Goal: Information Seeking & Learning: Learn about a topic

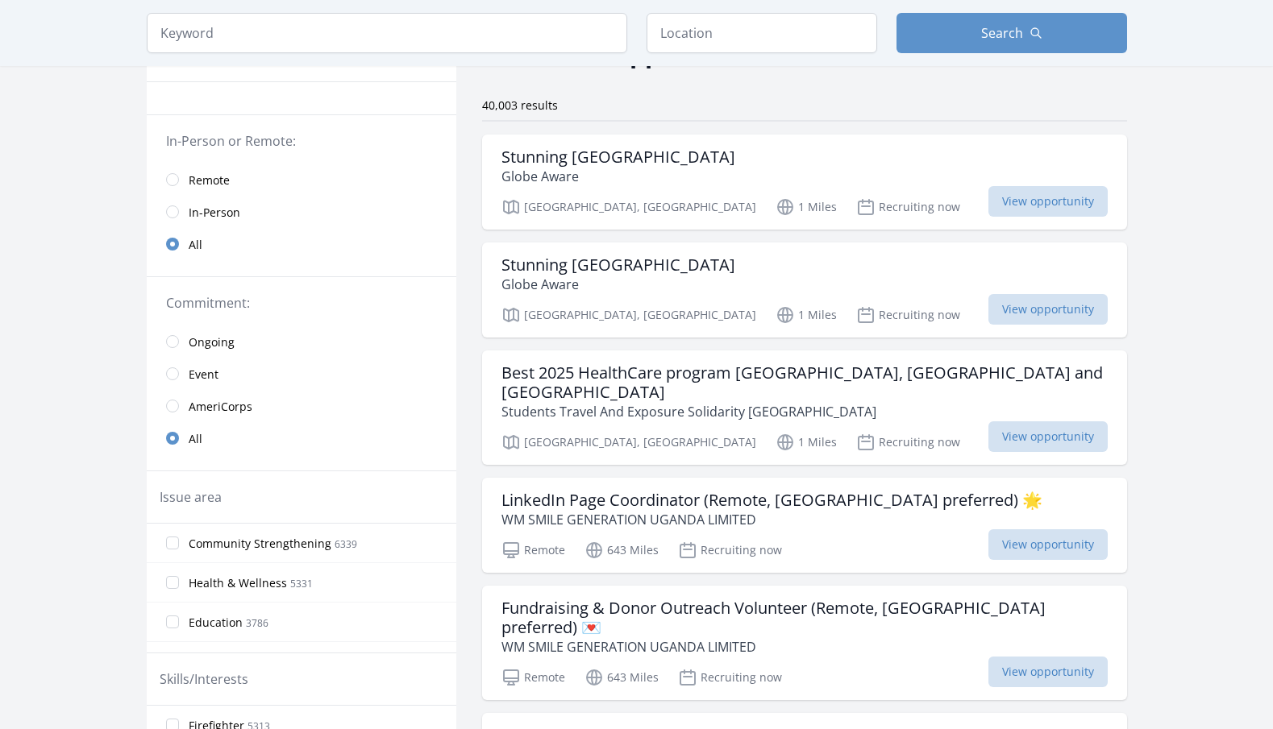
scroll to position [134, 0]
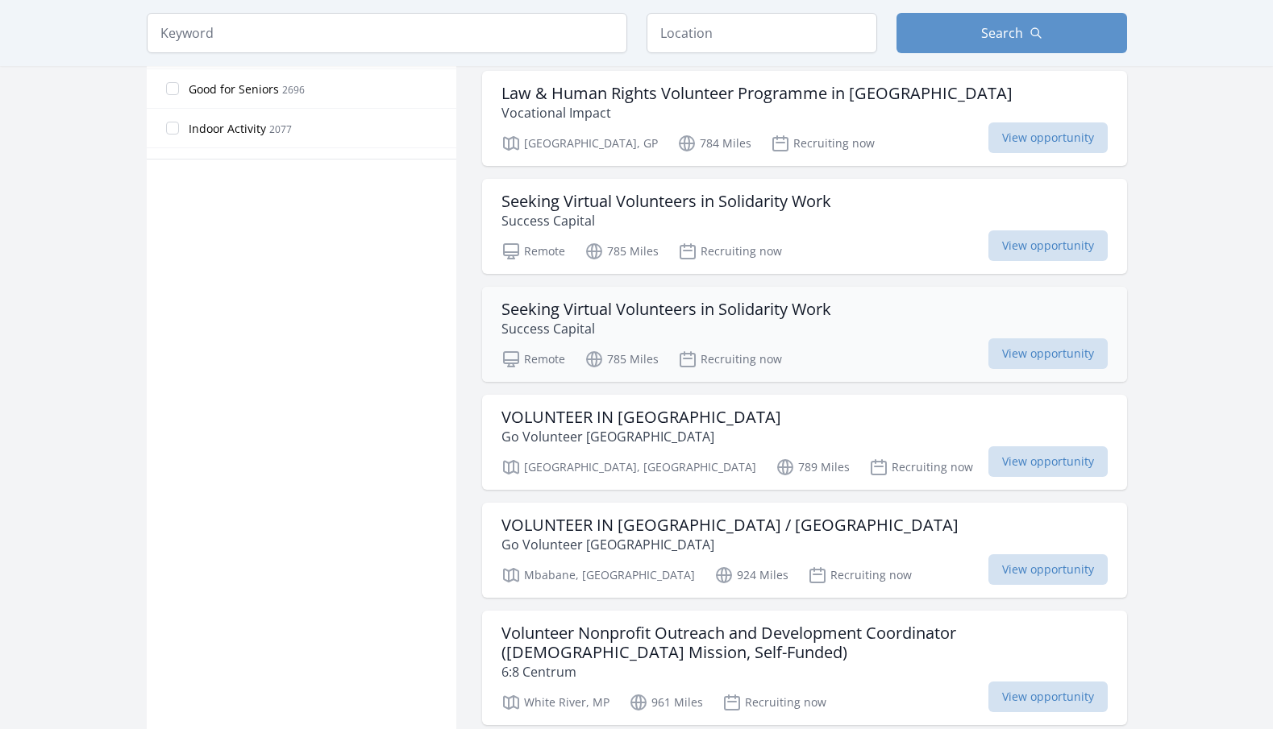
scroll to position [937, 0]
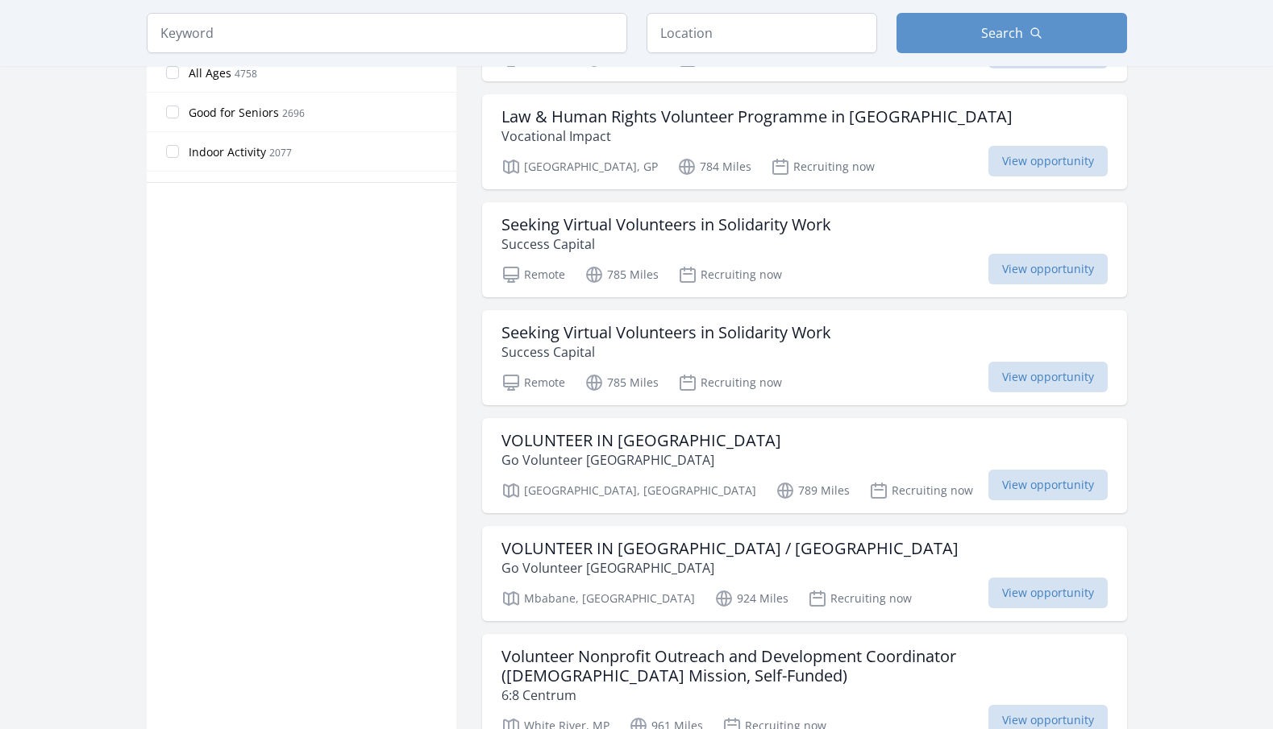
click at [1194, 220] on main "Keyword Location Search Active filters Clear filters" at bounding box center [636, 382] width 1273 height 2535
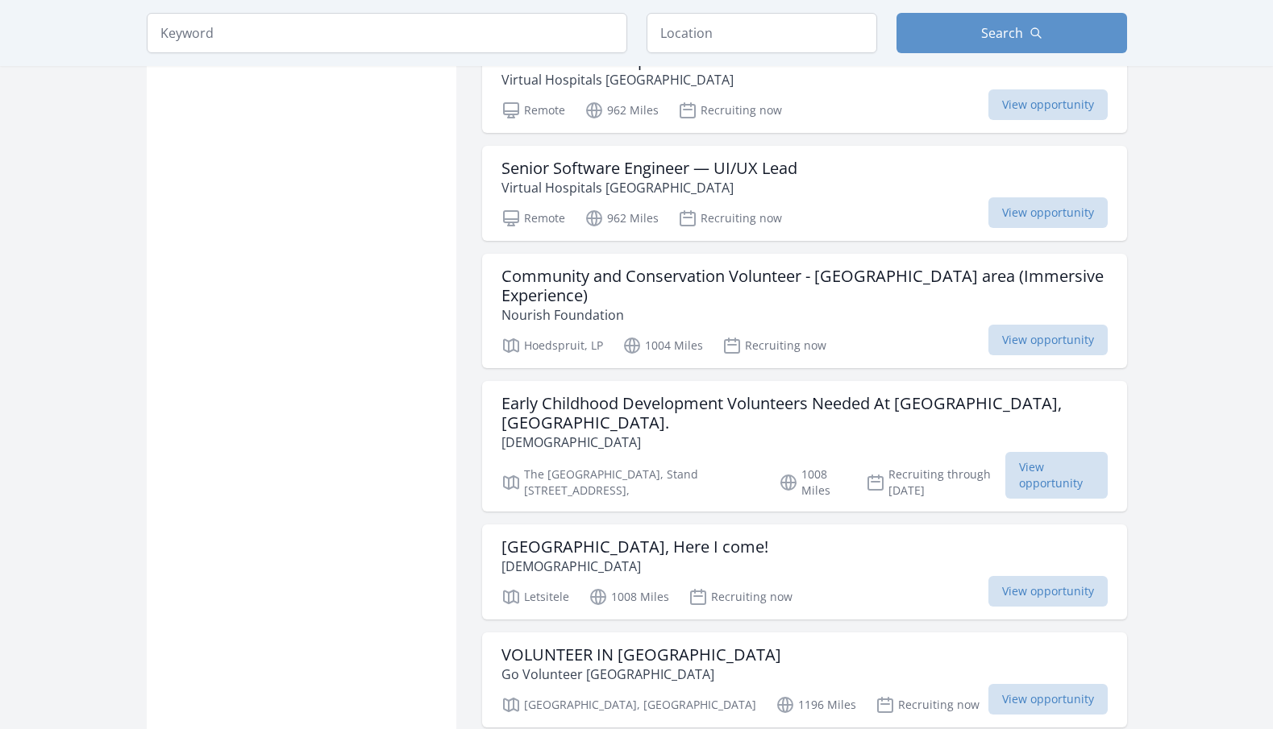
scroll to position [1842, 0]
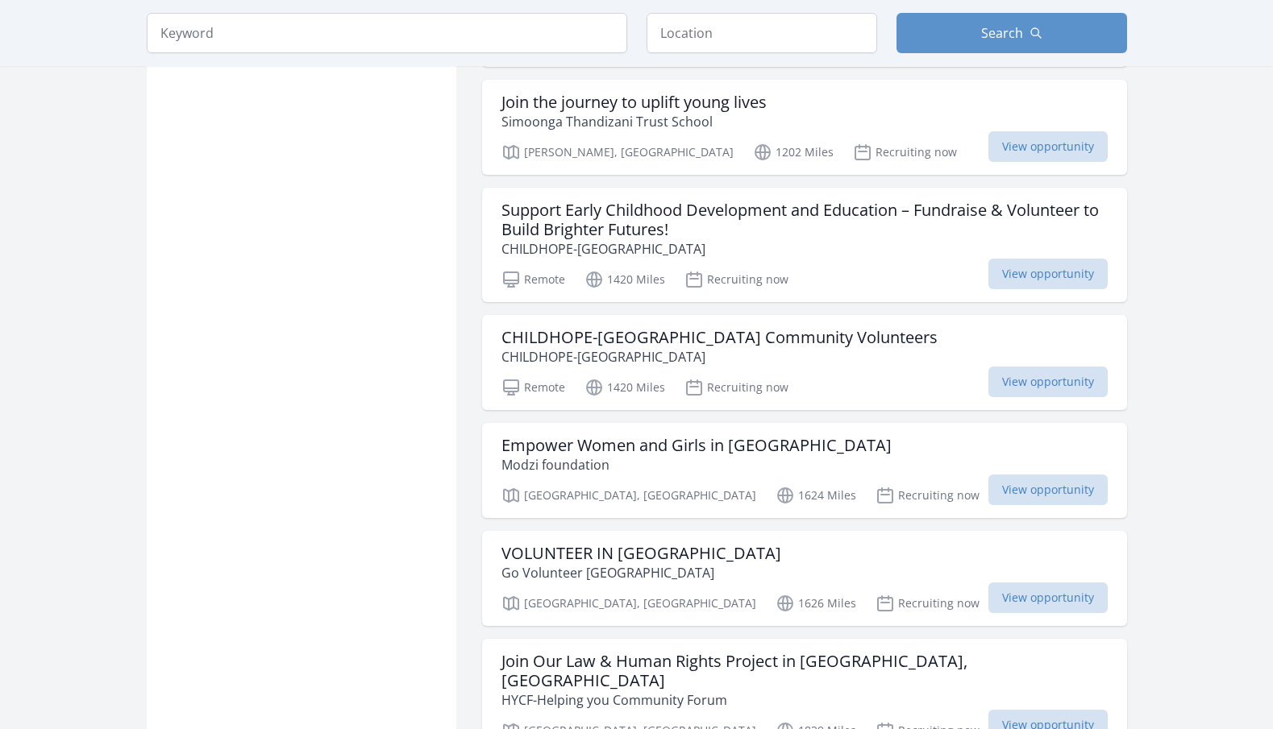
scroll to position [2670, 0]
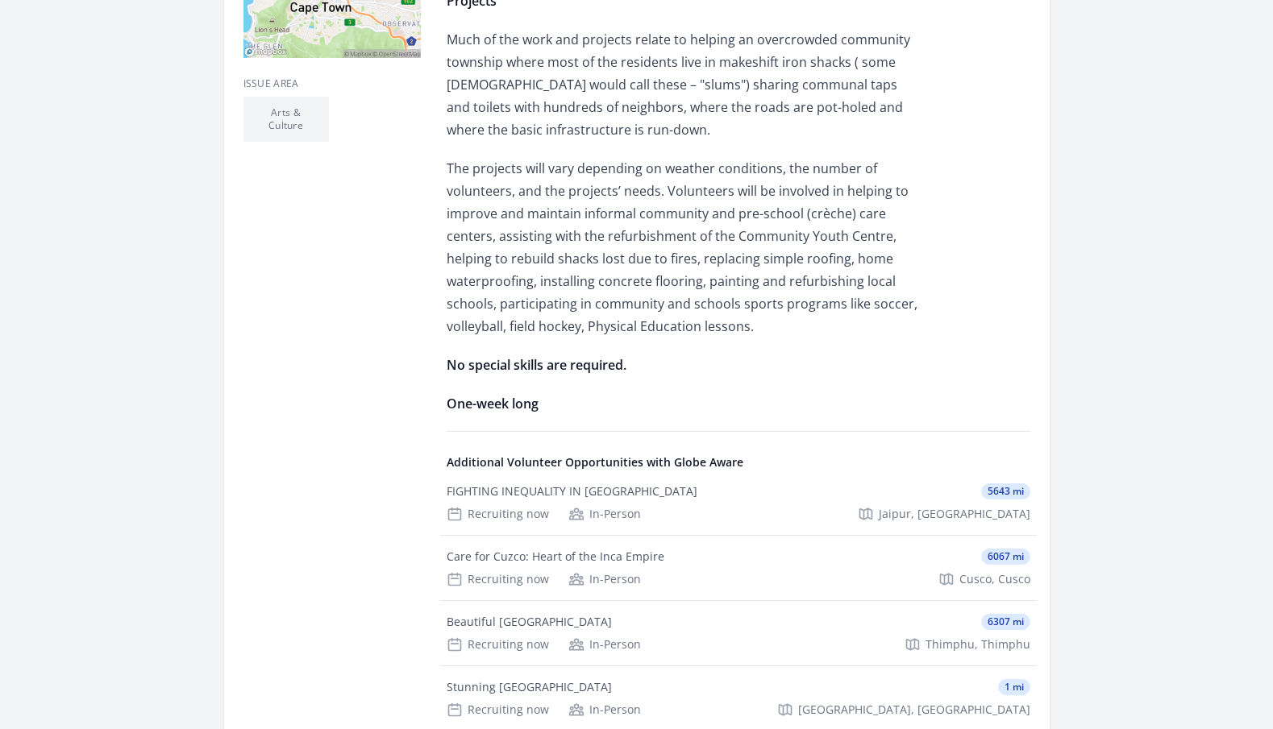
scroll to position [721, 0]
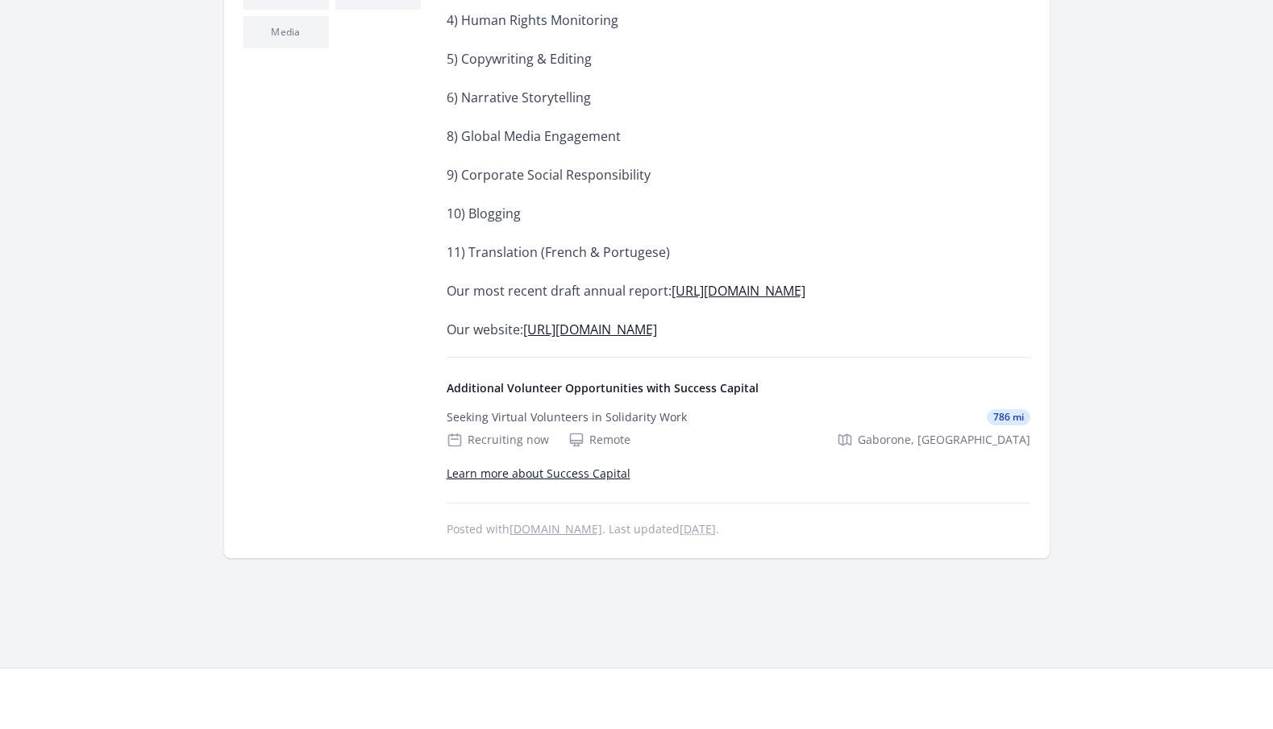
scroll to position [725, 0]
